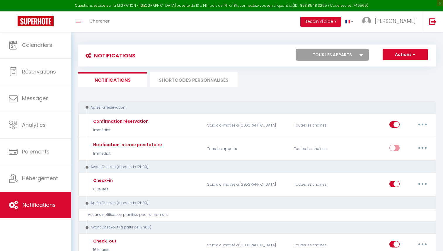
select select
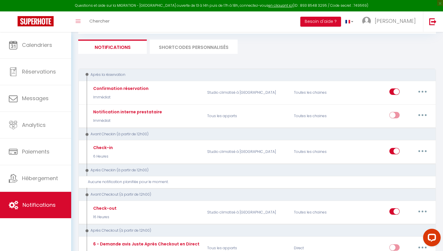
scroll to position [29, 0]
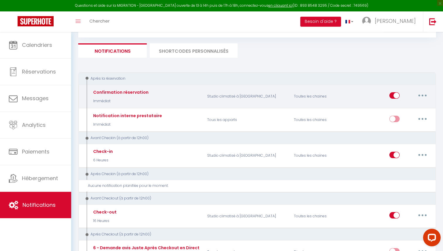
click at [420, 96] on button "button" at bounding box center [422, 95] width 16 height 9
click at [399, 107] on link "Editer" at bounding box center [407, 109] width 43 height 10
type input "Confirmation réservation"
select select "Immédiat"
select select "if_booking_is_paid"
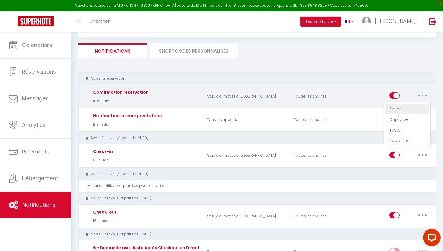
checkbox input "true"
checkbox input "false"
radio input "true"
type input "Confirmation"
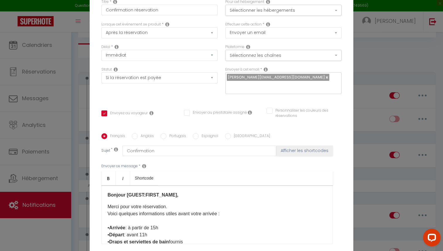
scroll to position [55, 0]
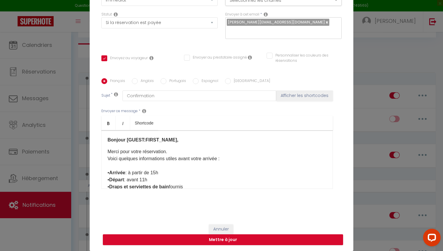
click at [121, 143] on p "Bonjour [GUEST:FIRST_NAME]," at bounding box center [217, 140] width 219 height 7
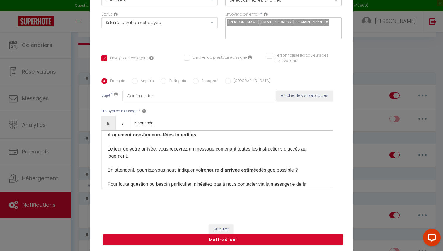
scroll to position [61, 0]
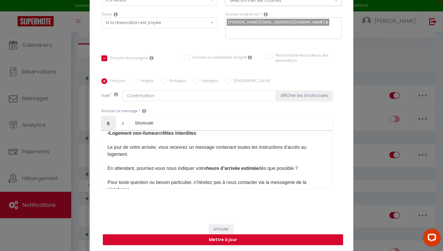
click at [135, 152] on p "Merci pour votre réservation. Voici quelques informations utiles avant votre ar…" at bounding box center [217, 151] width 219 height 127
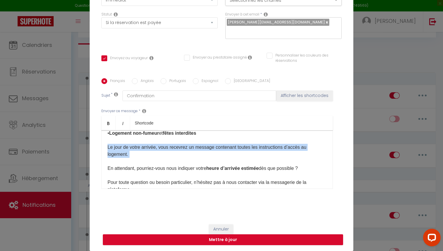
click at [135, 152] on p "Merci pour votre réservation. Voici quelques informations utiles avant votre ar…" at bounding box center [217, 151] width 219 height 127
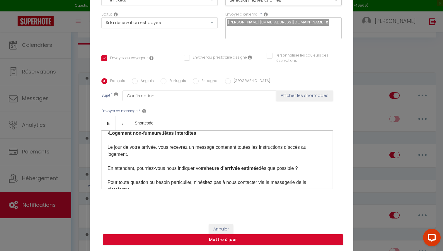
click at [173, 150] on p "Merci pour votre réservation. Voici quelques informations utiles avant votre ar…" at bounding box center [217, 151] width 219 height 127
drag, startPoint x: 173, startPoint y: 150, endPoint x: 227, endPoint y: 149, distance: 54.2
click at [227, 149] on p "Merci pour votre réservation. Voici quelques informations utiles avant votre ar…" at bounding box center [217, 151] width 219 height 127
drag, startPoint x: 227, startPoint y: 149, endPoint x: 175, endPoint y: 149, distance: 51.6
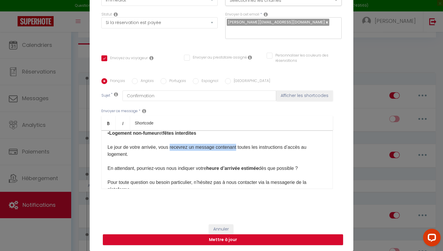
click at [175, 149] on p "Merci pour votre réservation. Voici quelques informations utiles avant votre ar…" at bounding box center [217, 151] width 219 height 127
click at [123, 172] on p "Merci pour votre réservation. Voici quelques informations utiles avant votre ar…" at bounding box center [217, 151] width 219 height 127
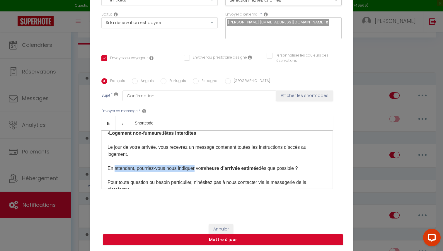
drag, startPoint x: 123, startPoint y: 172, endPoint x: 202, endPoint y: 172, distance: 79.1
click at [199, 172] on p "Merci pour votre réservation. Voici quelques informations utiles avant votre ar…" at bounding box center [217, 151] width 219 height 127
click at [202, 172] on p "Merci pour votre réservation. Voici quelques informations utiles avant votre ar…" at bounding box center [217, 151] width 219 height 127
drag, startPoint x: 202, startPoint y: 172, endPoint x: 248, endPoint y: 171, distance: 45.4
click at [245, 172] on p "Merci pour votre réservation. Voici quelques informations utiles avant votre ar…" at bounding box center [217, 151] width 219 height 127
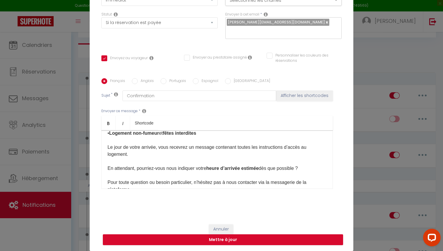
click at [248, 171] on p "Merci pour votre réservation. Voici quelques informations utiles avant votre ar…" at bounding box center [217, 151] width 219 height 127
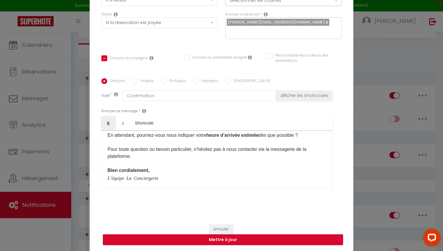
scroll to position [96, 0]
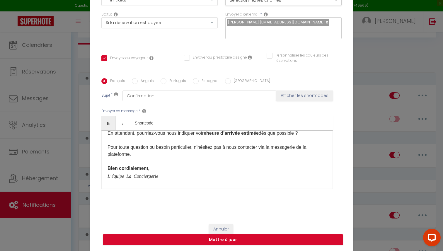
click at [178, 165] on p "Merci pour votre réservation. Voici quelques informations utiles avant votre ar…" at bounding box center [217, 115] width 219 height 127
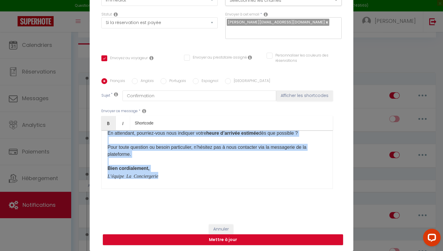
copy div "Bonjour [GUEST:FIRST_NAME], Merci pour votre réservation. Voici quelques inform…"
